Goal: Task Accomplishment & Management: Manage account settings

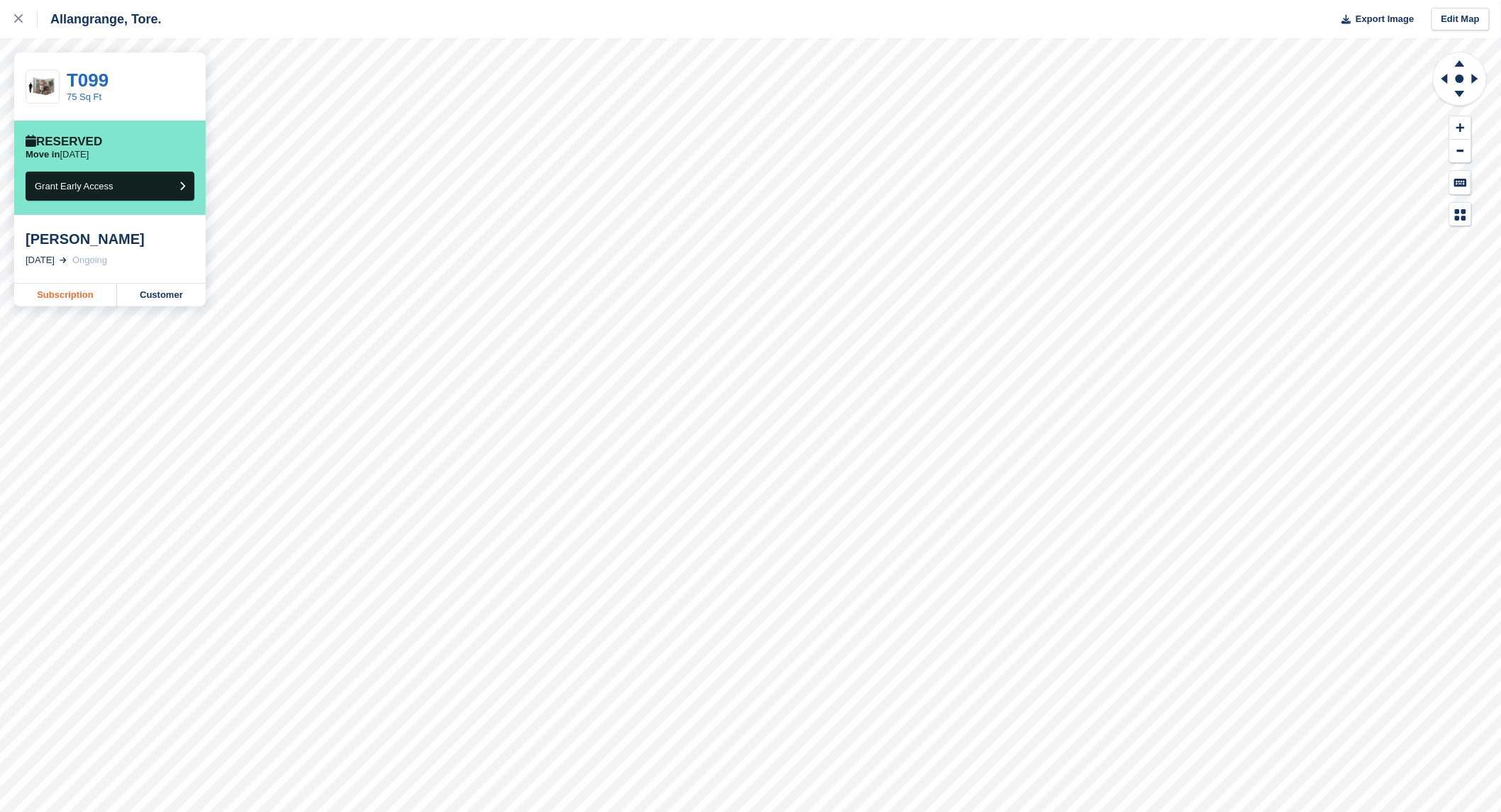
click at [88, 294] on link "Subscription" at bounding box center [65, 294] width 103 height 23
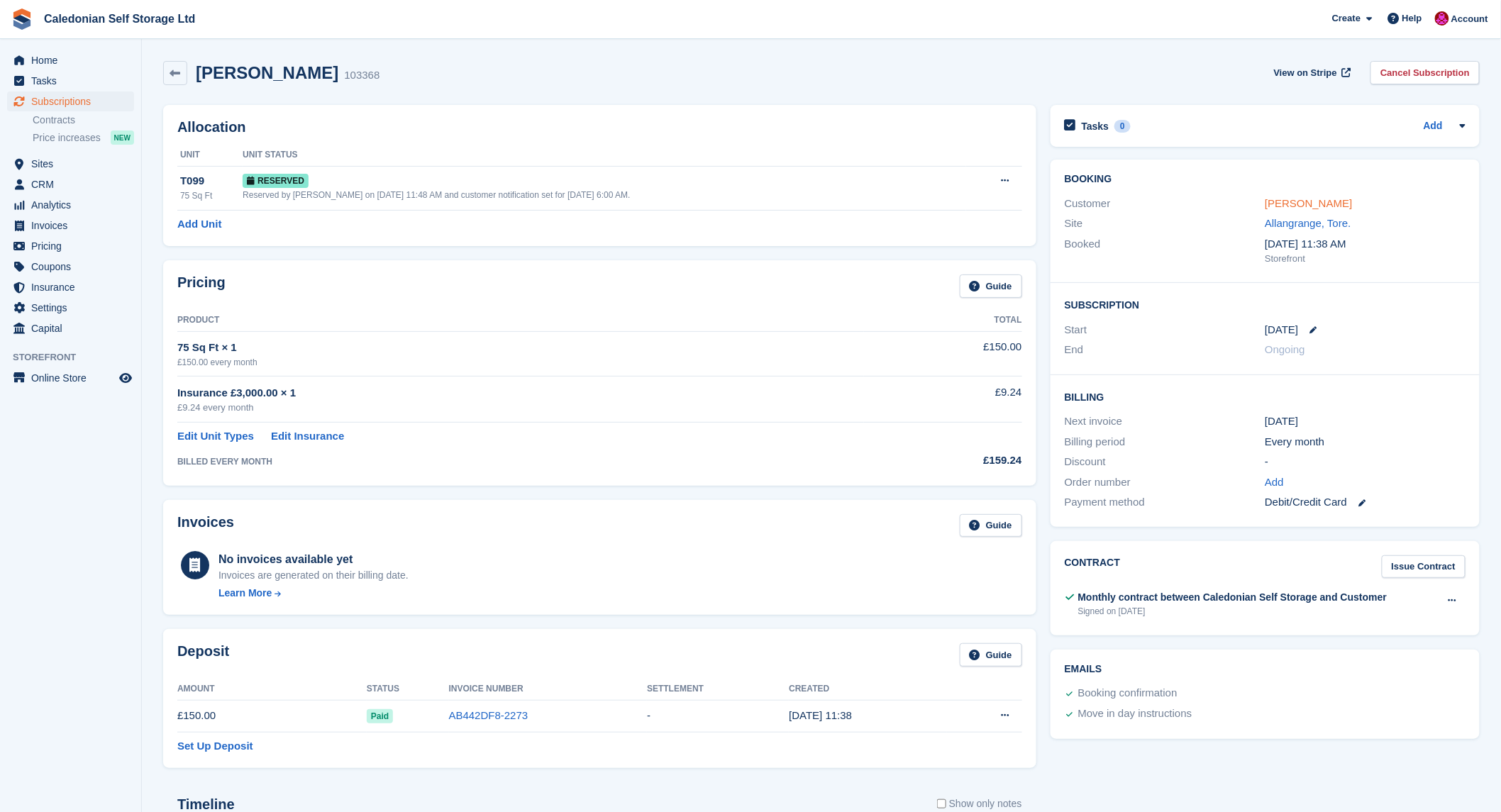
click at [1302, 209] on link "[PERSON_NAME]" at bounding box center [1309, 203] width 87 height 12
